Goal: Transaction & Acquisition: Purchase product/service

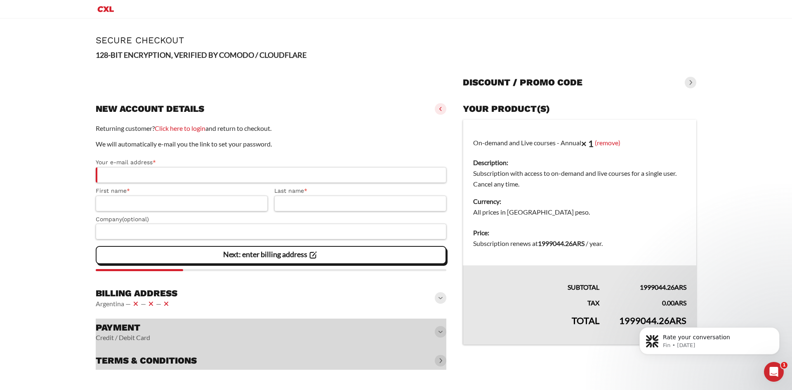
drag, startPoint x: 646, startPoint y: 320, endPoint x: 632, endPoint y: 321, distance: 13.3
click at [636, 322] on body "Rate your conversation Fin • [DATE]" at bounding box center [709, 338] width 158 height 51
click at [636, 321] on body "Rate your conversation Fin • [DATE]" at bounding box center [709, 338] width 158 height 51
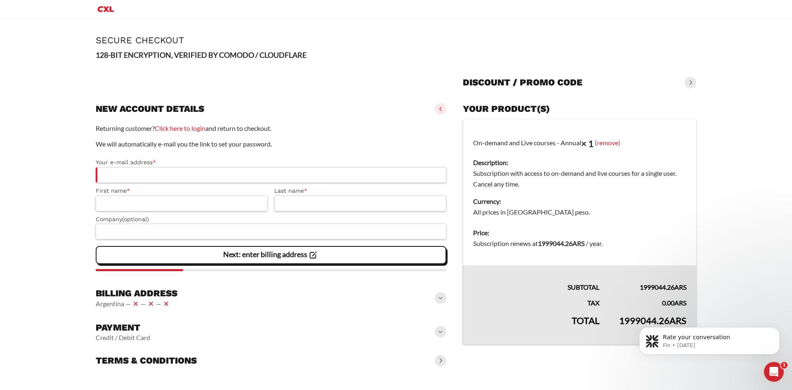
drag, startPoint x: 638, startPoint y: 321, endPoint x: 631, endPoint y: 322, distance: 6.7
click at [631, 322] on body "Rate your conversation Fin • [DATE]" at bounding box center [709, 338] width 158 height 51
click at [775, 330] on icon "Dismiss notification" at bounding box center [777, 329] width 5 height 5
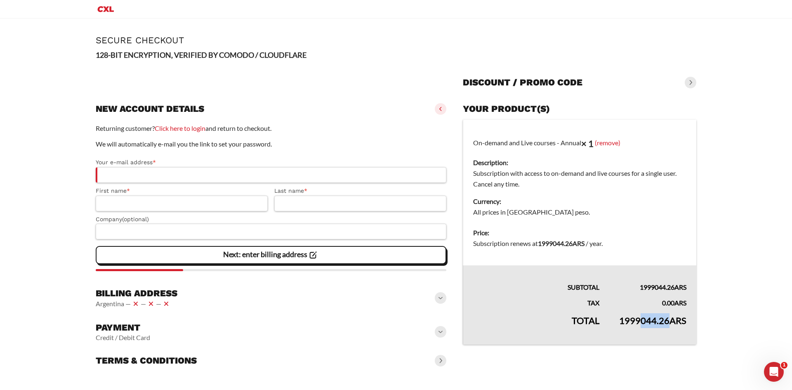
drag, startPoint x: 640, startPoint y: 322, endPoint x: 665, endPoint y: 323, distance: 25.2
click at [665, 323] on bdi "1999044.26 ARS" at bounding box center [652, 320] width 67 height 11
drag, startPoint x: 625, startPoint y: 320, endPoint x: 642, endPoint y: 322, distance: 16.6
click at [642, 322] on bdi "1999044.26 ARS" at bounding box center [652, 320] width 67 height 11
